Goal: Task Accomplishment & Management: Complete application form

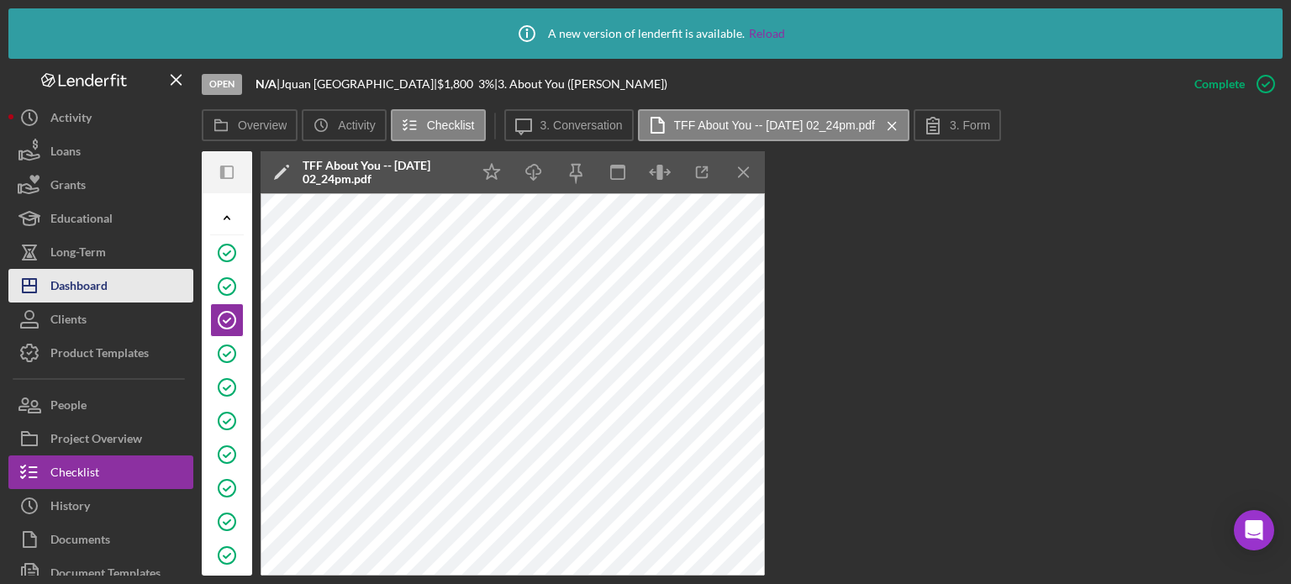
click at [80, 278] on div "Dashboard" at bounding box center [78, 288] width 57 height 38
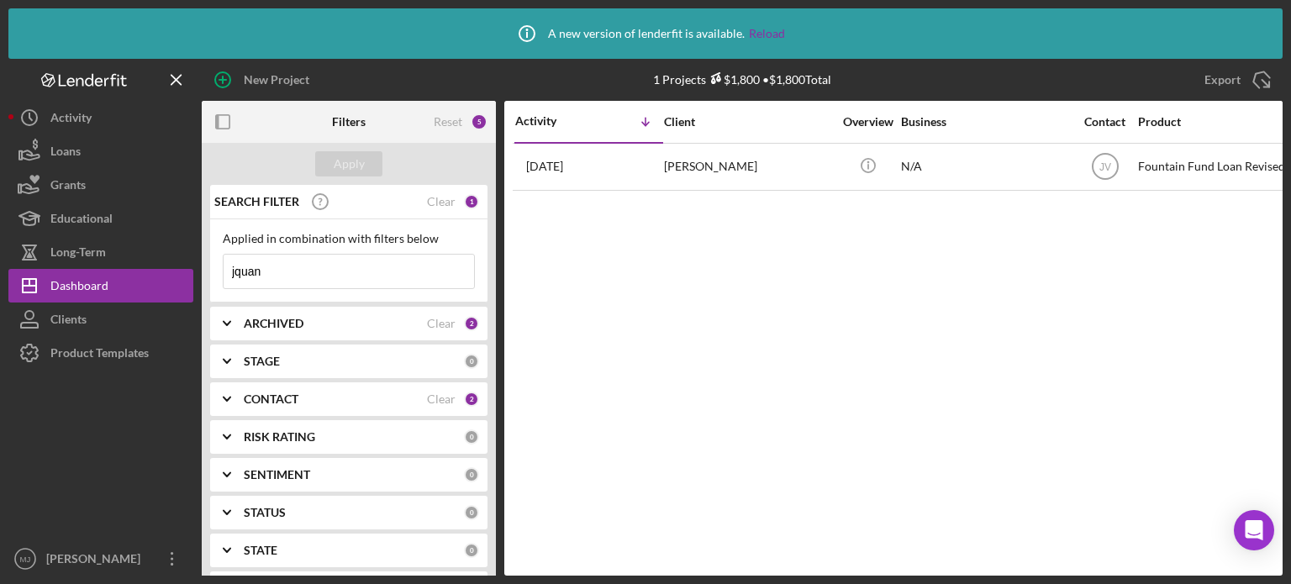
click at [224, 399] on icon "Icon/Expander" at bounding box center [227, 399] width 42 height 42
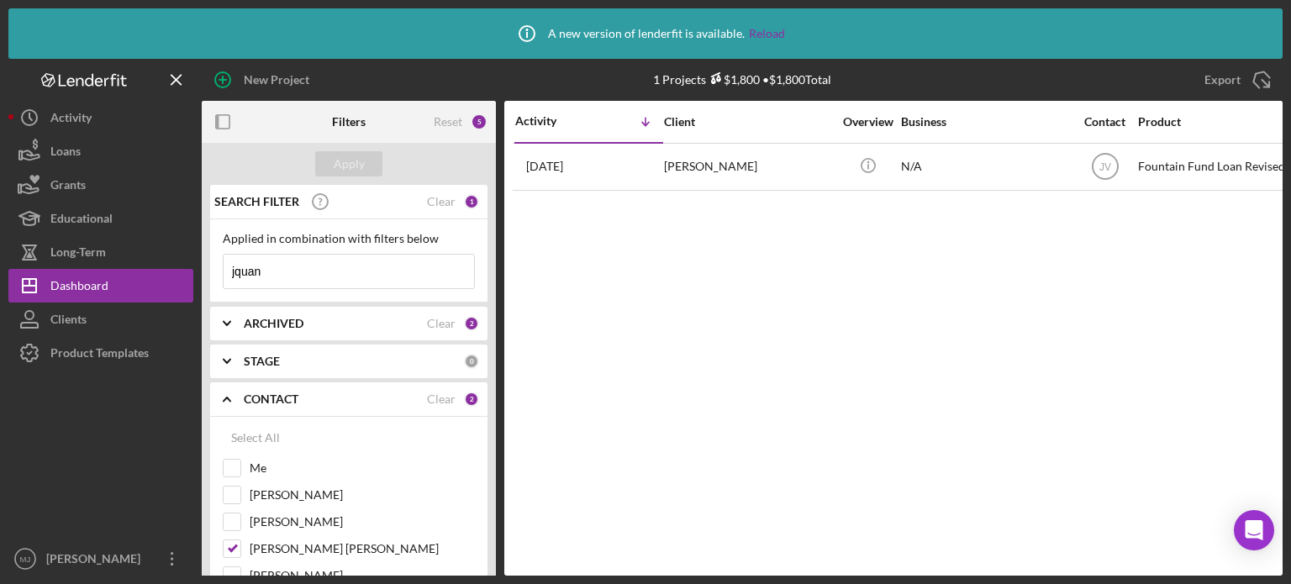
click at [286, 271] on input "jquan" at bounding box center [349, 272] width 250 height 34
click at [231, 464] on input "Me" at bounding box center [232, 468] width 17 height 17
checkbox input "true"
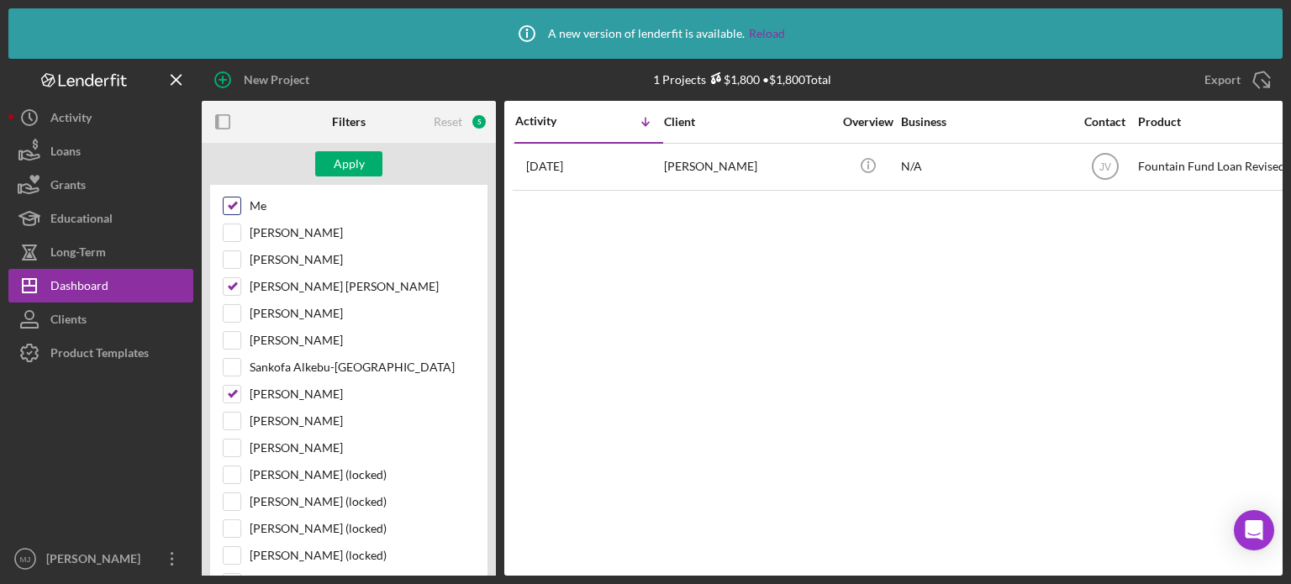
scroll to position [263, 0]
click at [232, 283] on input "[PERSON_NAME] [PERSON_NAME]" at bounding box center [232, 285] width 17 height 17
checkbox input "false"
click at [231, 393] on input "[PERSON_NAME]" at bounding box center [232, 393] width 17 height 17
checkbox input "false"
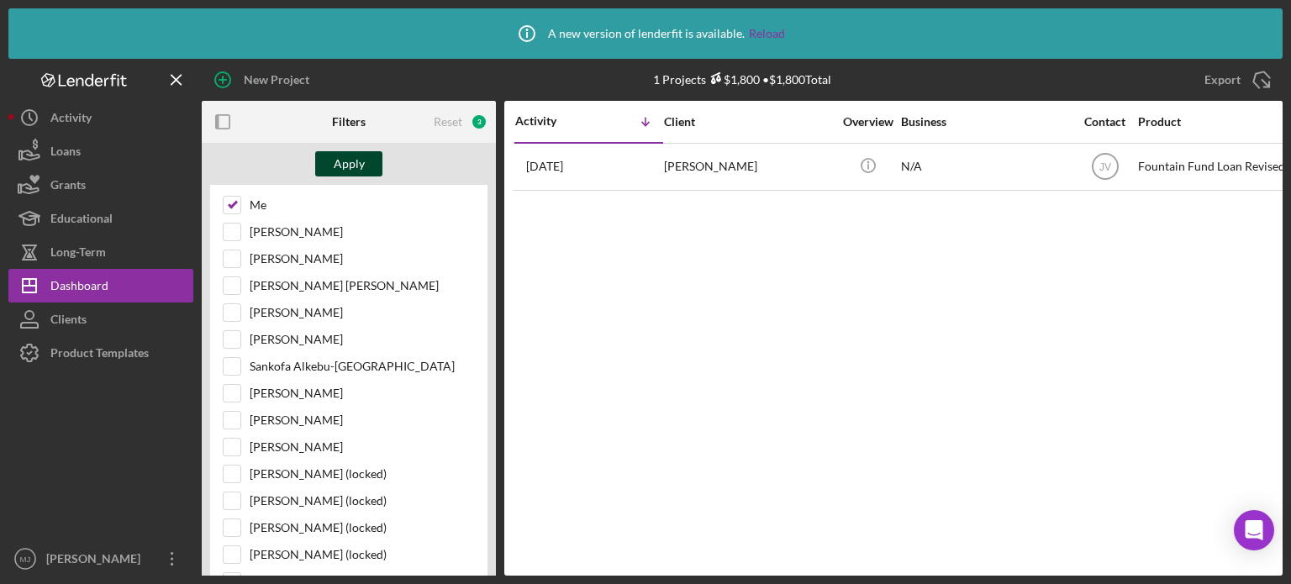
click at [366, 161] on button "Apply" at bounding box center [348, 163] width 67 height 25
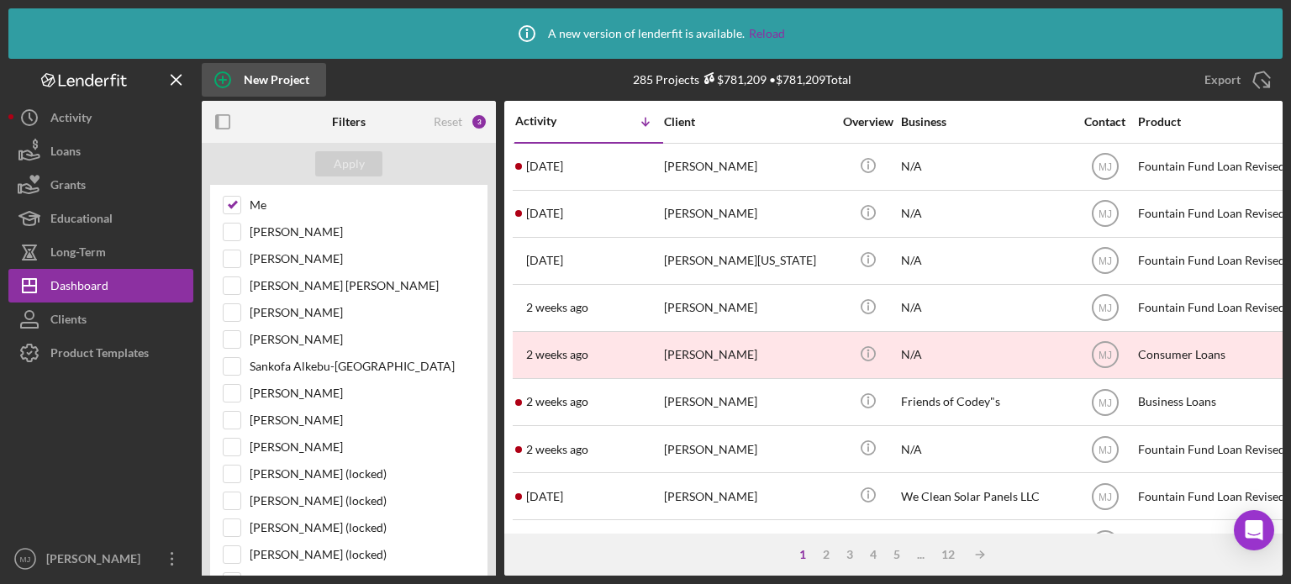
click at [255, 73] on div "New Project" at bounding box center [277, 80] width 66 height 34
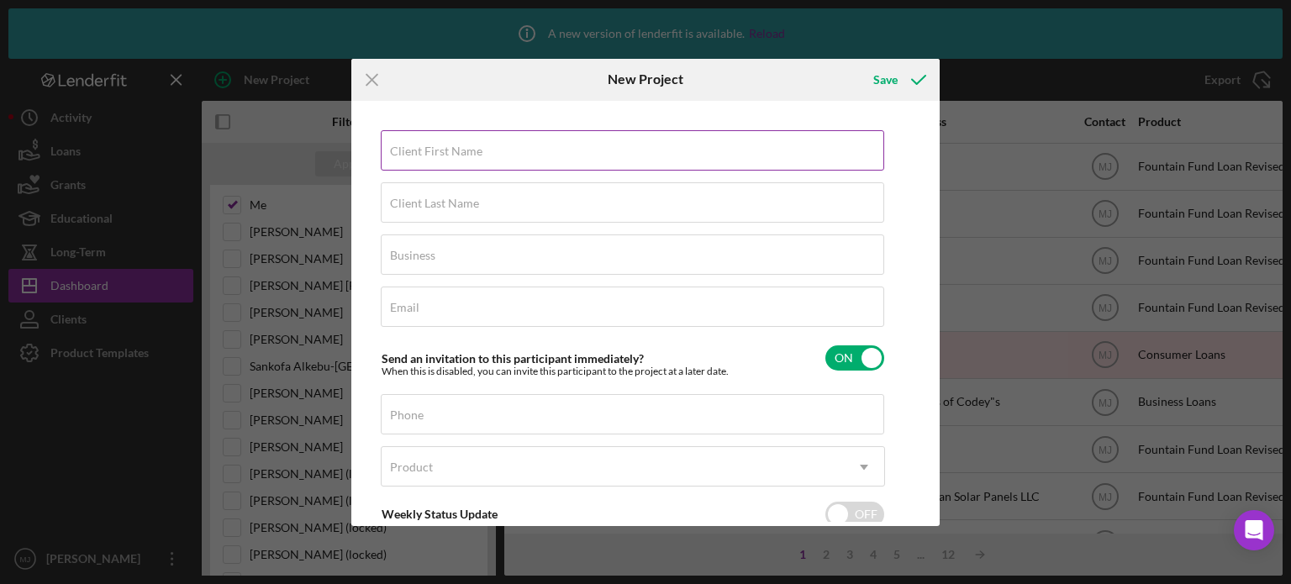
click at [424, 142] on div "Client First Name Required" at bounding box center [633, 151] width 504 height 42
type input "l"
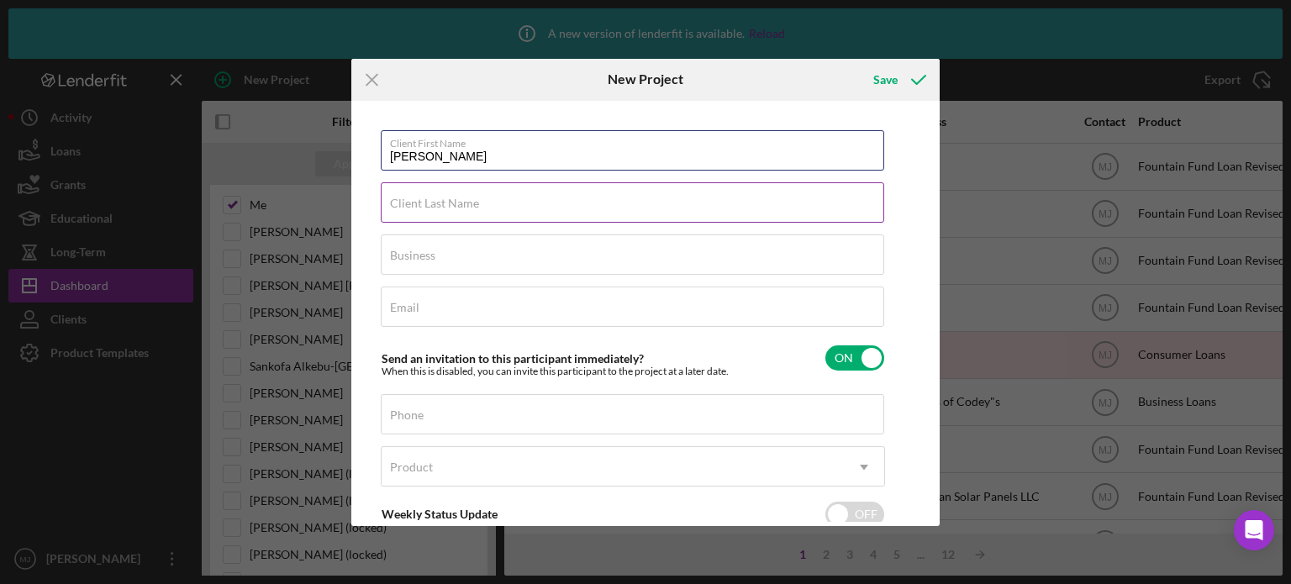
type input "[PERSON_NAME]"
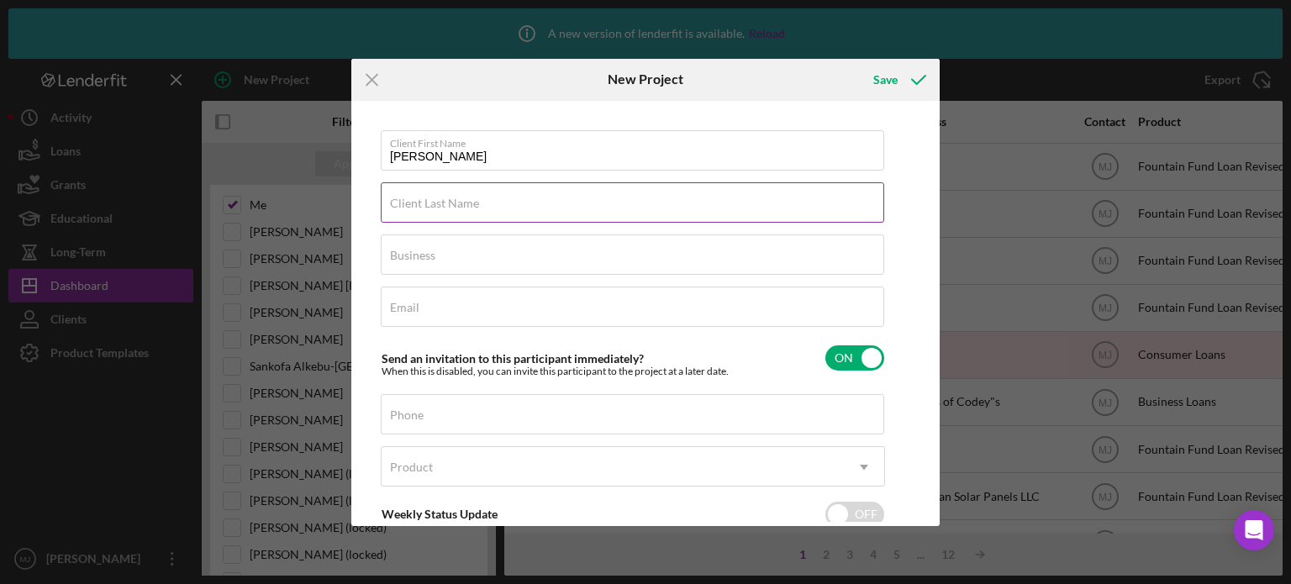
click at [540, 214] on input "Client Last Name" at bounding box center [632, 202] width 503 height 40
type input "[PERSON_NAME]"
click at [541, 266] on input "Business" at bounding box center [632, 254] width 503 height 40
type input "N/A"
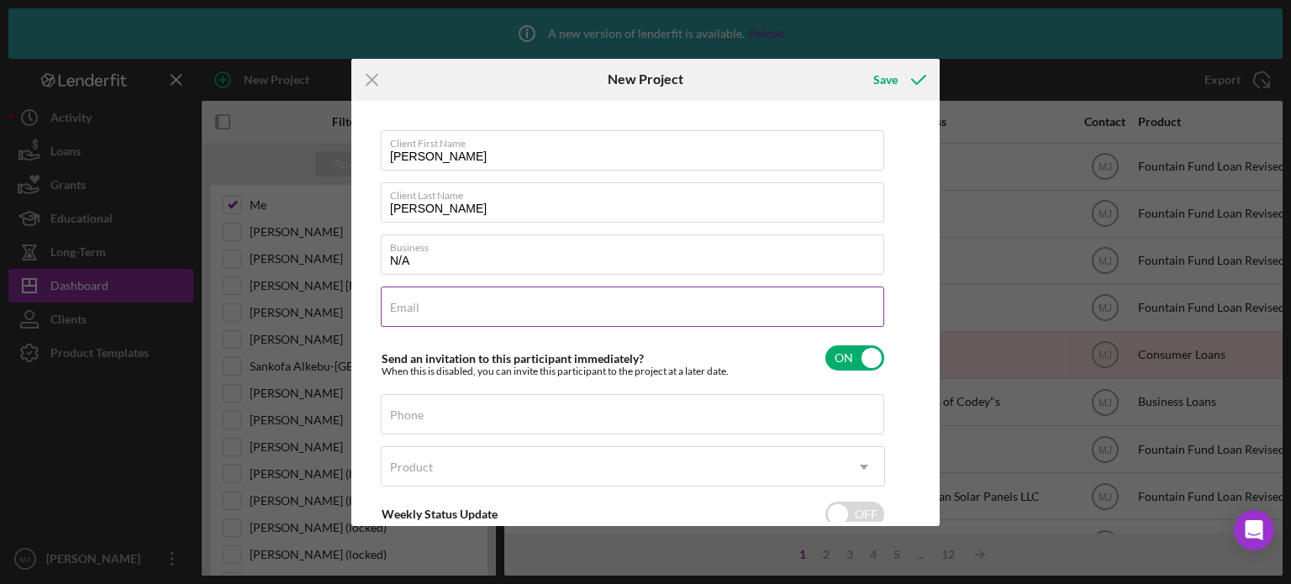
click at [511, 305] on div "Email Required" at bounding box center [633, 308] width 504 height 42
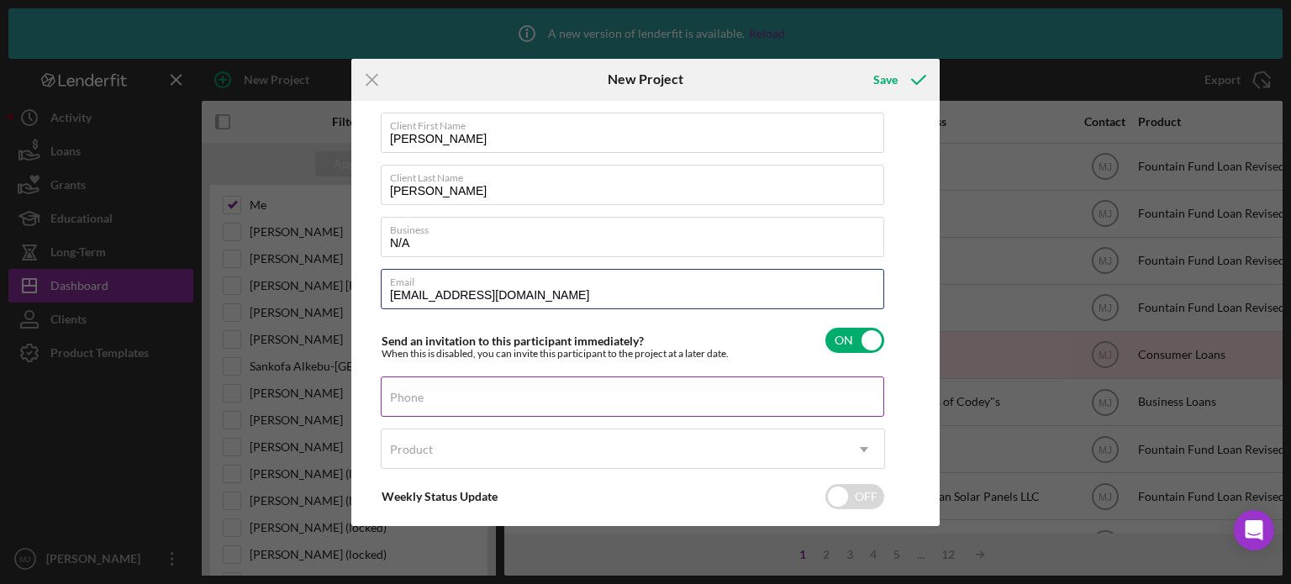
type input "[EMAIL_ADDRESS][DOMAIN_NAME]"
click at [613, 401] on div "Phone" at bounding box center [633, 397] width 504 height 42
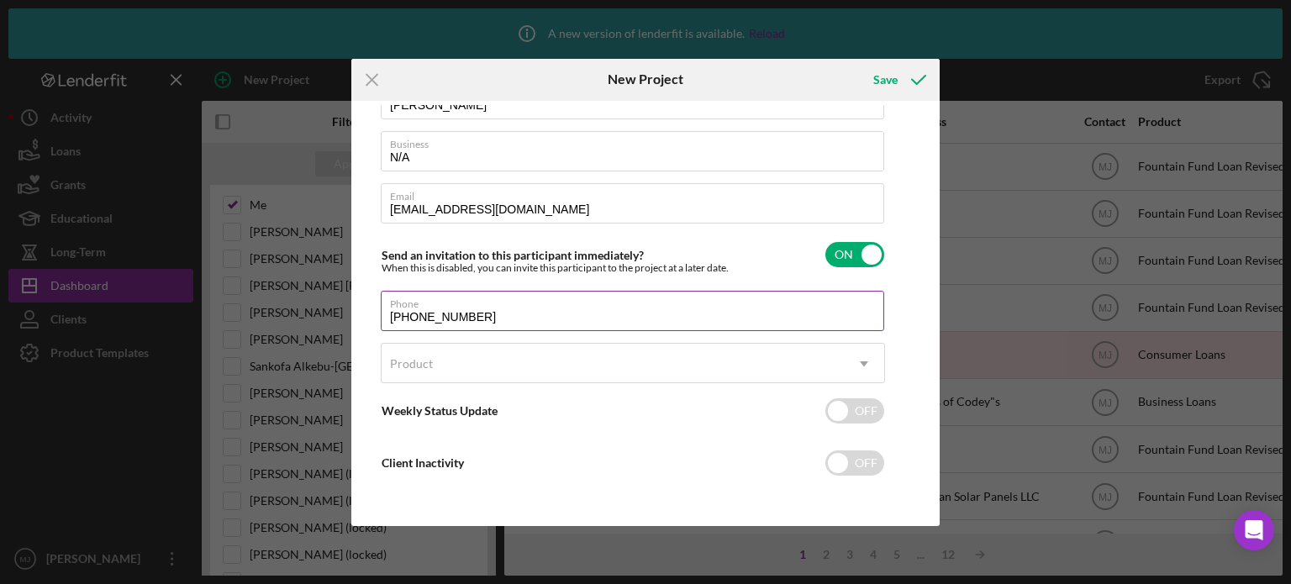
type input "[PHONE_NUMBER]"
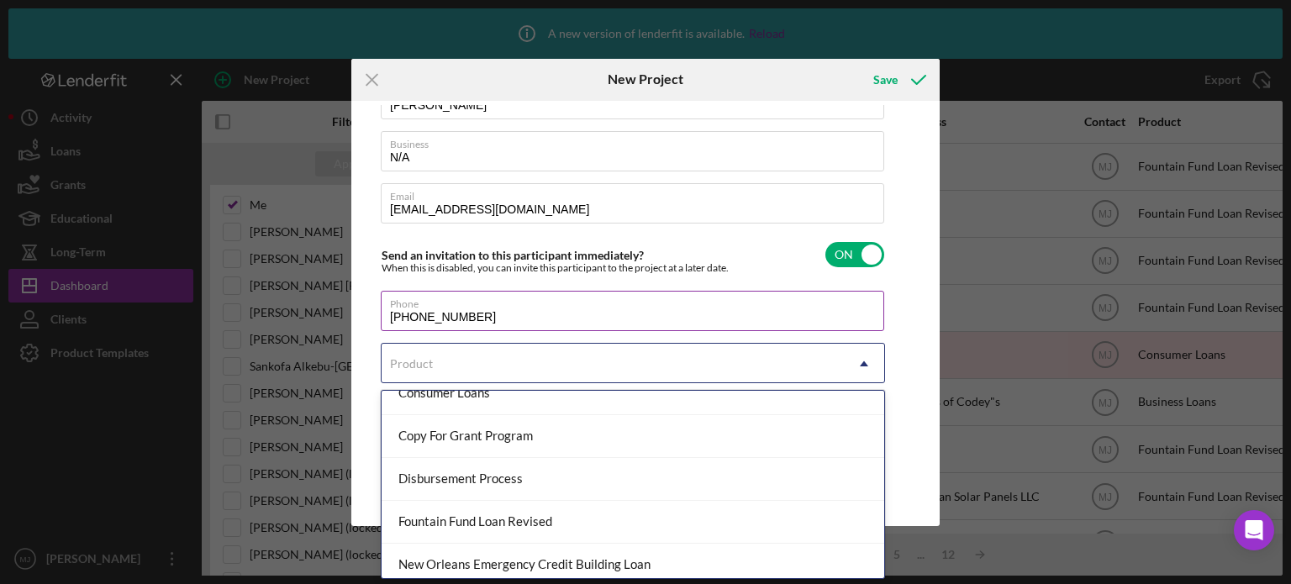
scroll to position [154, 0]
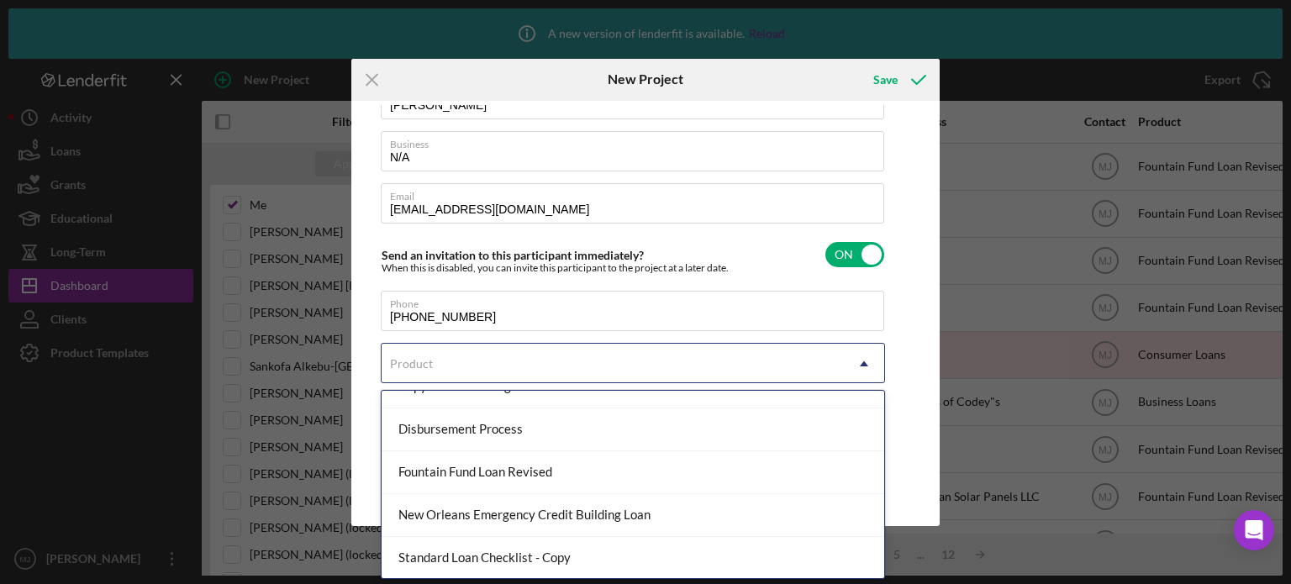
click at [545, 473] on div "Fountain Fund Loan Revised" at bounding box center [633, 472] width 503 height 43
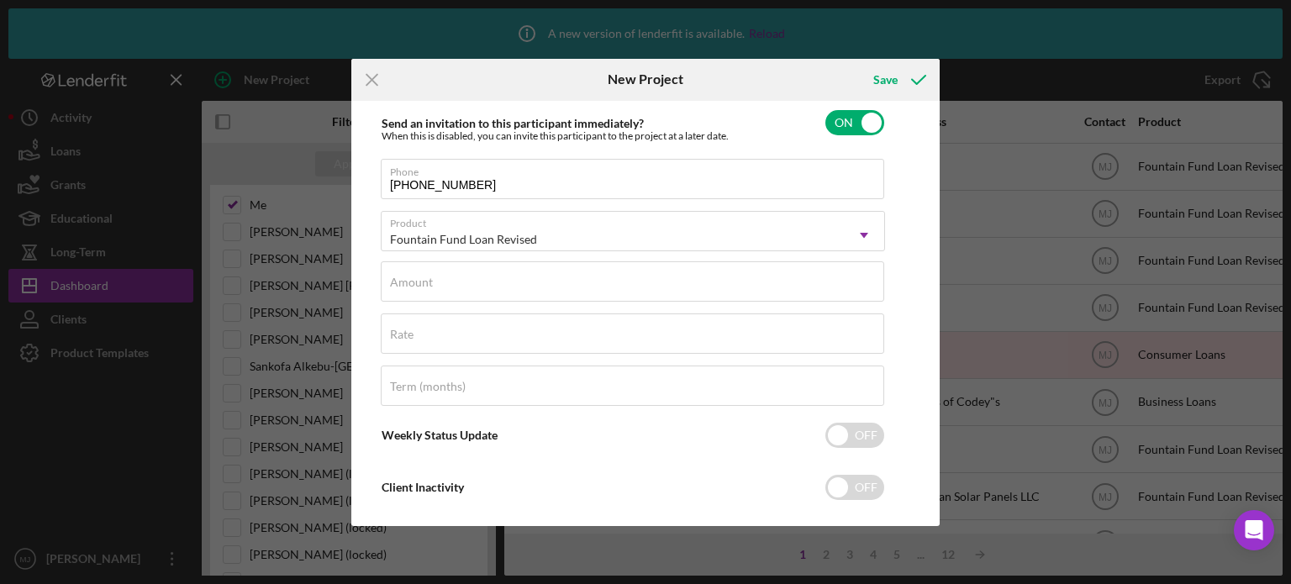
scroll to position [249, 0]
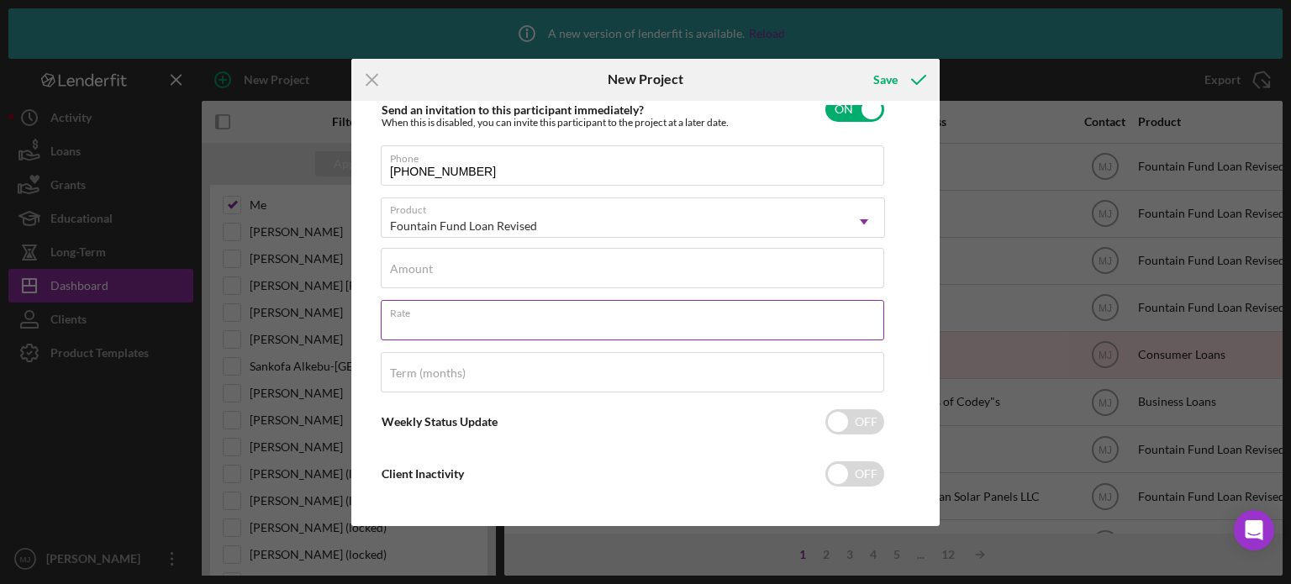
click at [524, 327] on input "Rate" at bounding box center [632, 320] width 503 height 40
type input "3.000%"
click at [413, 267] on label "Amount" at bounding box center [411, 268] width 43 height 13
click at [413, 267] on input "Amount" at bounding box center [632, 268] width 503 height 40
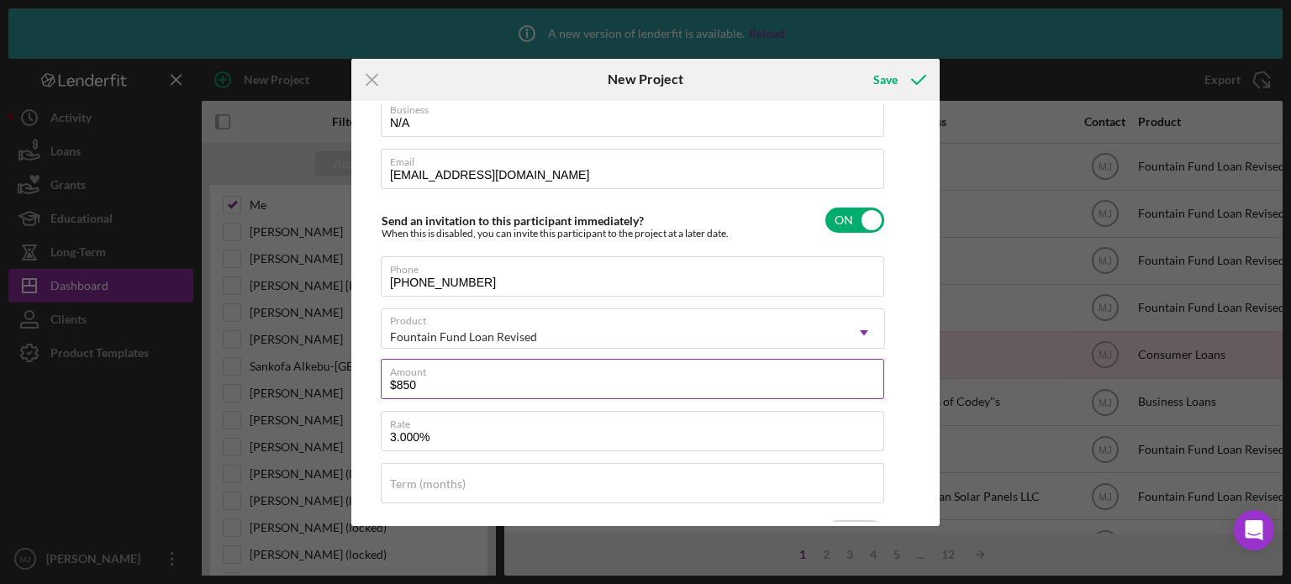
scroll to position [0, 0]
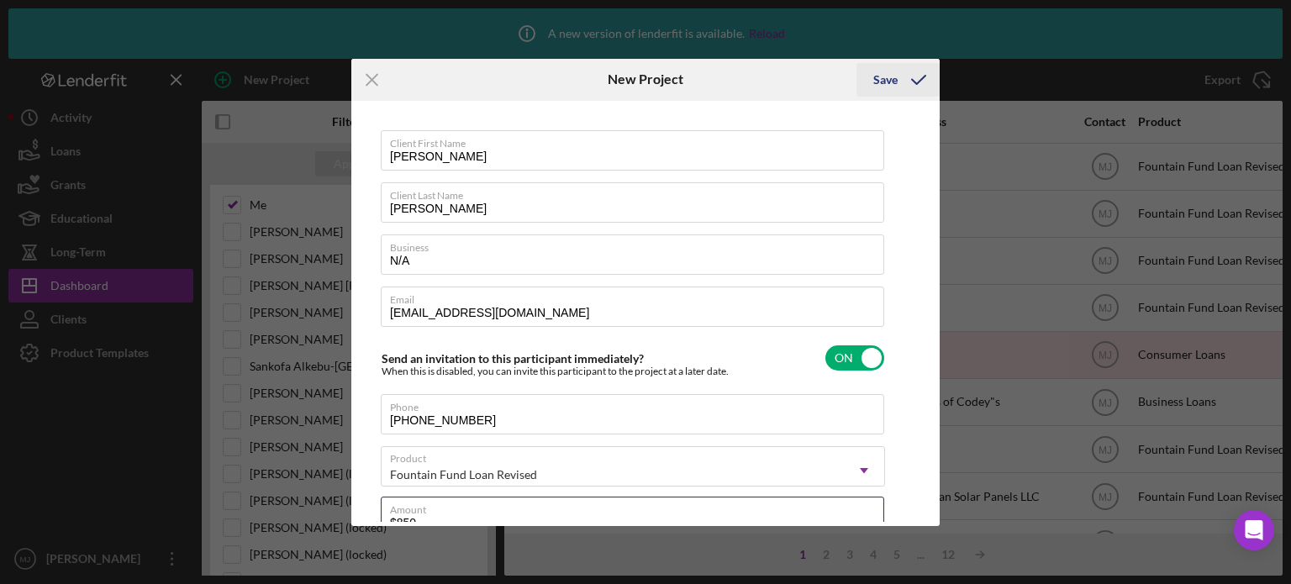
type input "$850"
click at [899, 77] on icon "submit" at bounding box center [919, 80] width 42 height 42
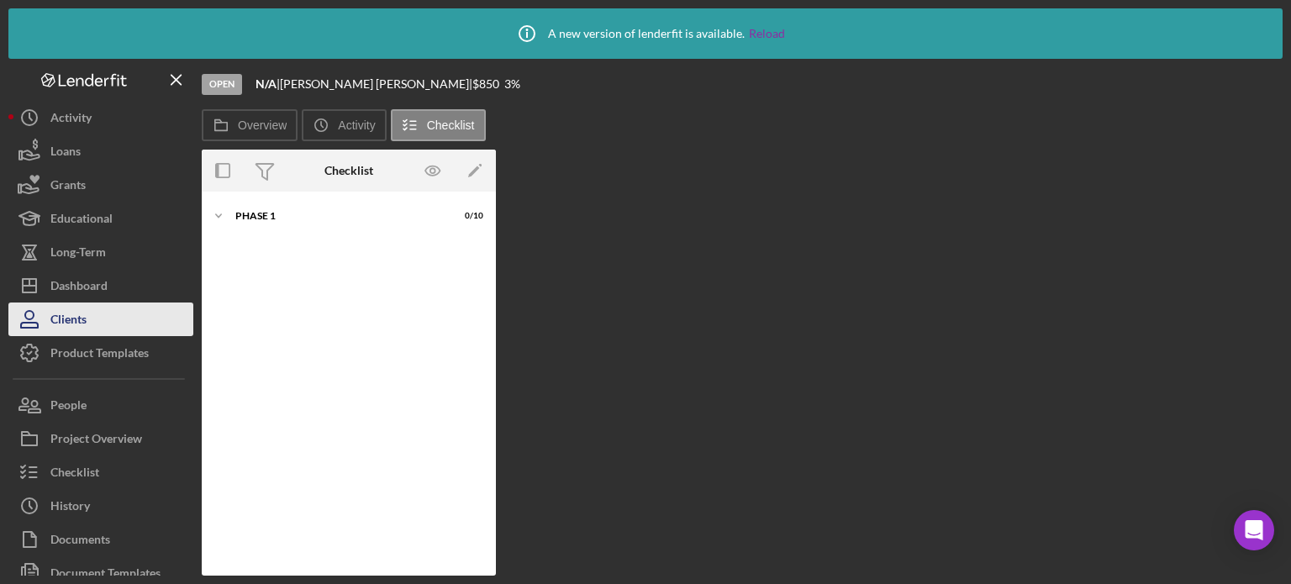
click at [78, 325] on div "Clients" at bounding box center [68, 322] width 36 height 38
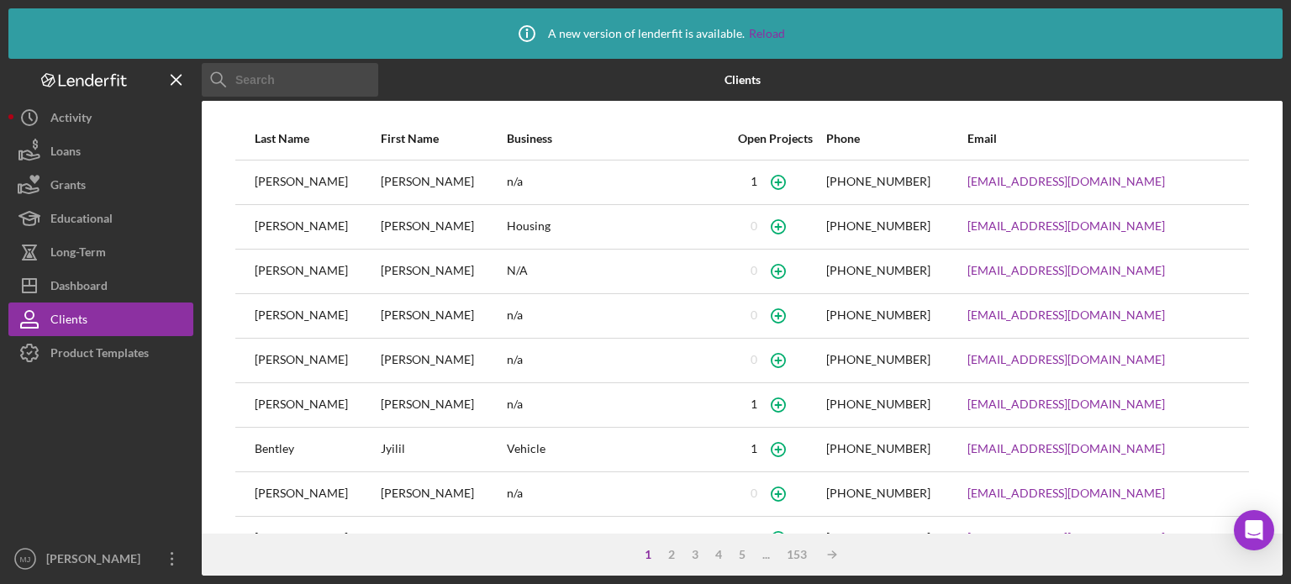
click at [328, 72] on input at bounding box center [290, 80] width 176 height 34
